Goal: Information Seeking & Learning: Find specific fact

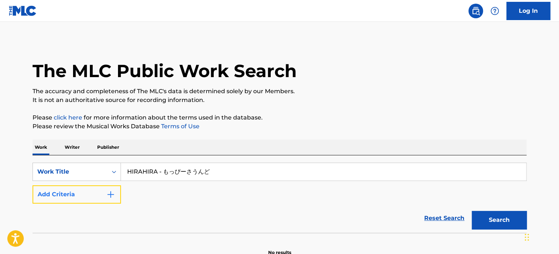
click at [90, 194] on button "Add Criteria" at bounding box center [77, 194] width 88 height 18
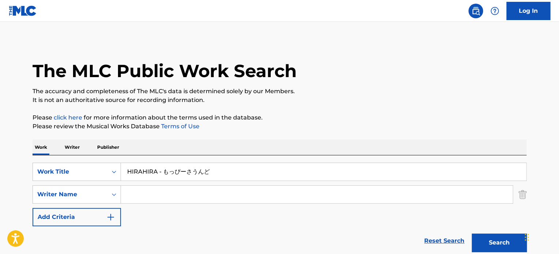
click at [154, 198] on input "Search Form" at bounding box center [317, 195] width 392 height 18
paste input "[PERSON_NAME]"
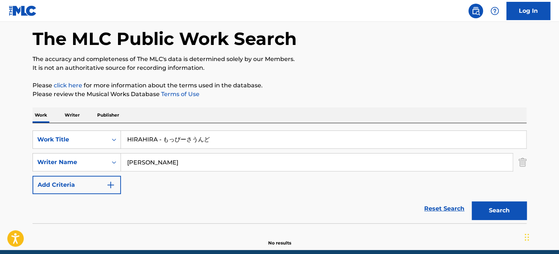
scroll to position [63, 0]
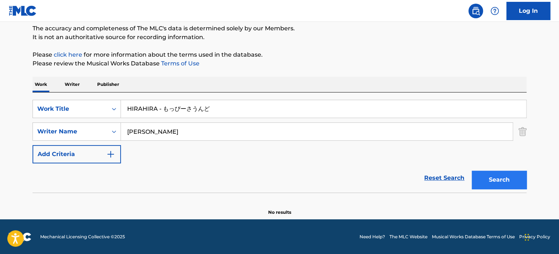
type input "[PERSON_NAME]"
click at [490, 178] on button "Search" at bounding box center [499, 180] width 55 height 18
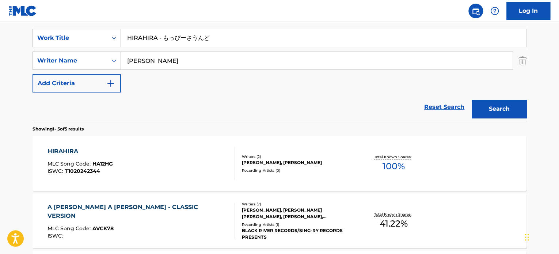
scroll to position [136, 0]
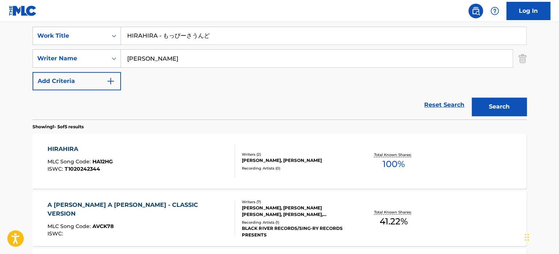
click at [207, 160] on div "HIRAHIRA MLC Song Code : HA12HG ISWC : T1020242344" at bounding box center [142, 161] width 188 height 33
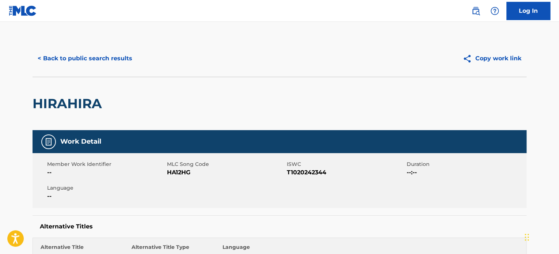
click at [328, 110] on div "HIRAHIRA" at bounding box center [280, 103] width 494 height 53
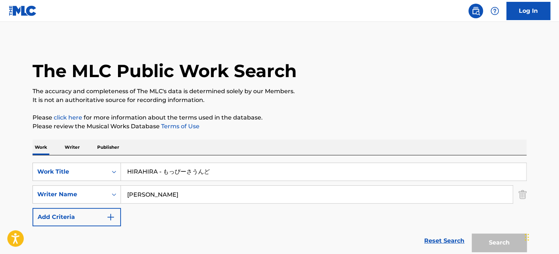
scroll to position [136, 0]
